Goal: Go to known website: Access a specific website the user already knows

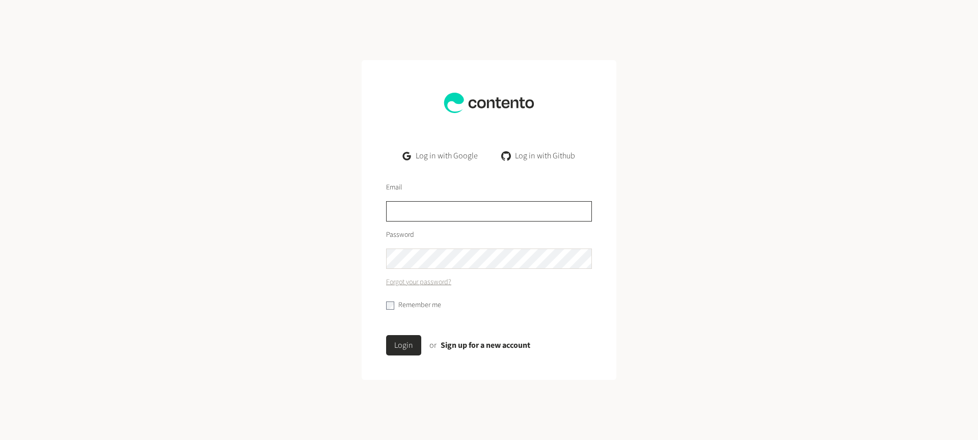
click at [409, 207] on input "text" at bounding box center [489, 211] width 206 height 20
click at [461, 158] on link "Log in with Google" at bounding box center [440, 156] width 91 height 20
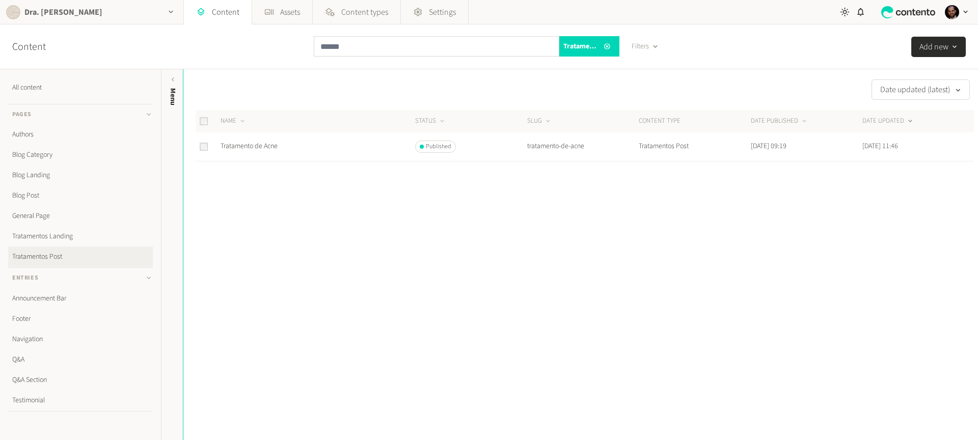
click at [160, 10] on div "button" at bounding box center [171, 12] width 24 height 24
